Goal: Information Seeking & Learning: Learn about a topic

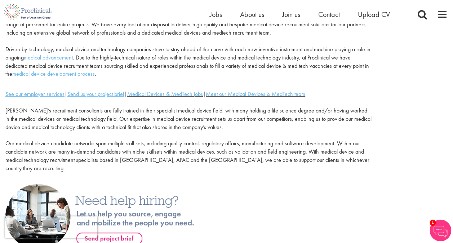
scroll to position [91, 0]
click at [197, 92] on link "Medical Devices & MedTech jobs" at bounding box center [165, 94] width 76 height 8
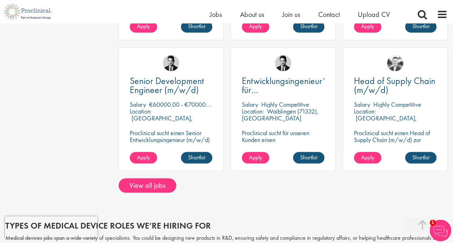
scroll to position [581, 0]
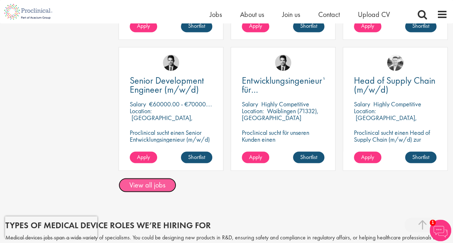
click at [158, 181] on link "View all jobs" at bounding box center [147, 185] width 58 height 14
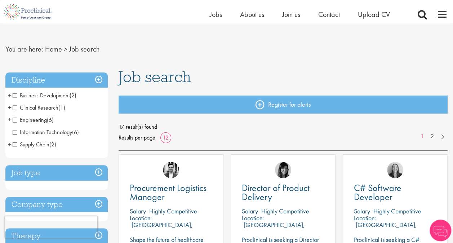
scroll to position [12, 0]
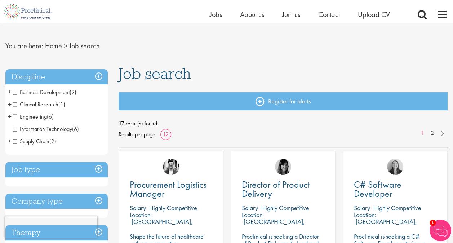
click at [16, 103] on span "Clinical Research" at bounding box center [36, 104] width 46 height 8
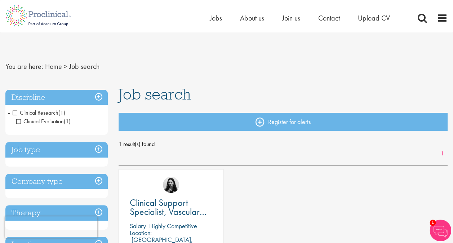
click at [99, 96] on h3 "Discipline" at bounding box center [56, 97] width 102 height 15
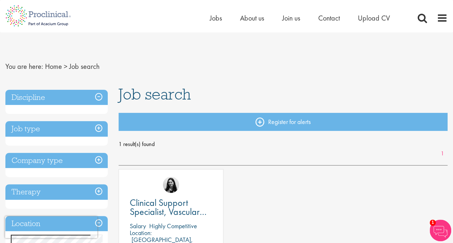
click at [99, 96] on h3 "Discipline" at bounding box center [56, 97] width 102 height 15
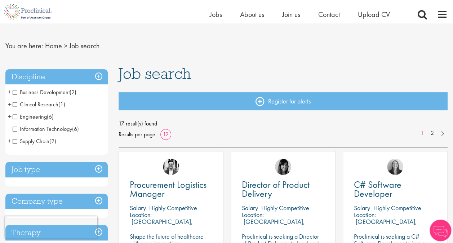
click at [12, 117] on li "Engineering (6) - + Manufacturing (5) Automation (1)" at bounding box center [56, 117] width 102 height 12
click at [16, 118] on span "Engineering" at bounding box center [30, 117] width 34 height 8
